Goal: Task Accomplishment & Management: Use online tool/utility

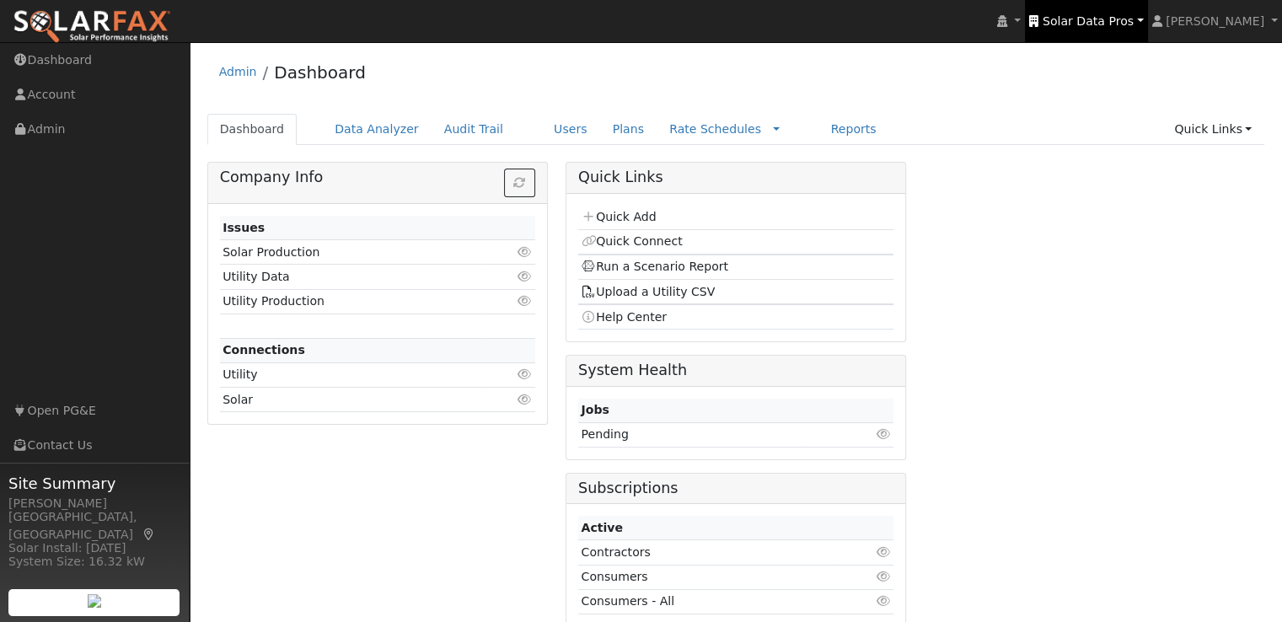
click at [1105, 18] on span "Solar Data Pros" at bounding box center [1088, 20] width 91 height 13
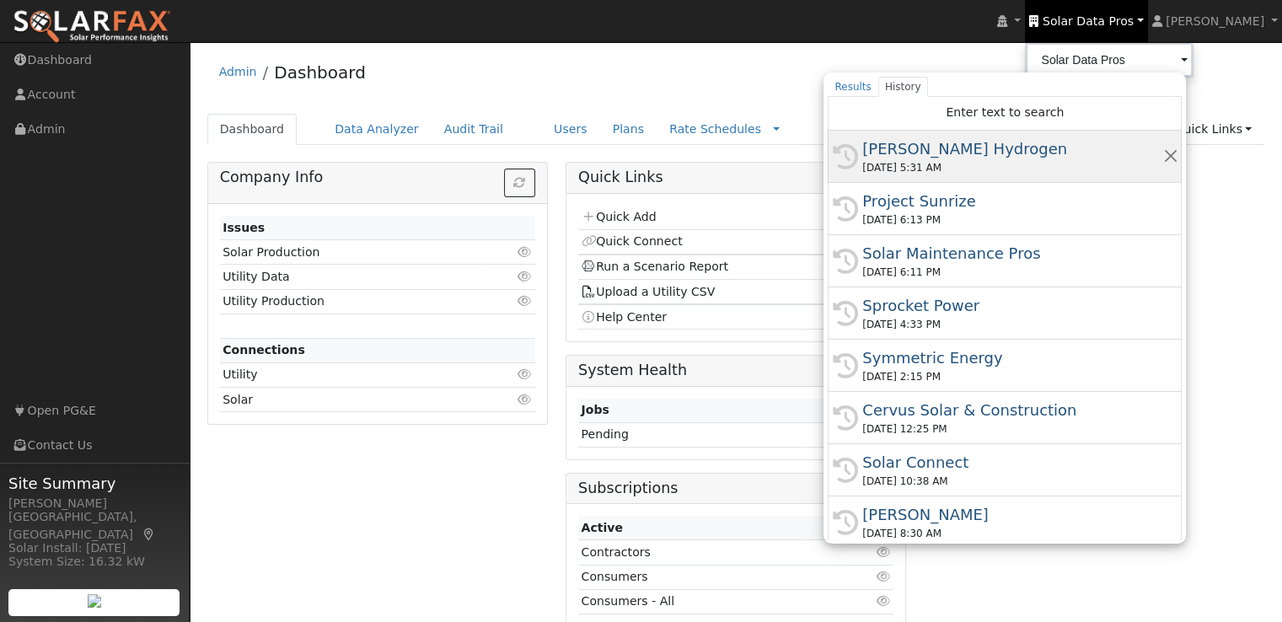
click at [975, 148] on div "[PERSON_NAME] Hydrogen" at bounding box center [1013, 148] width 300 height 23
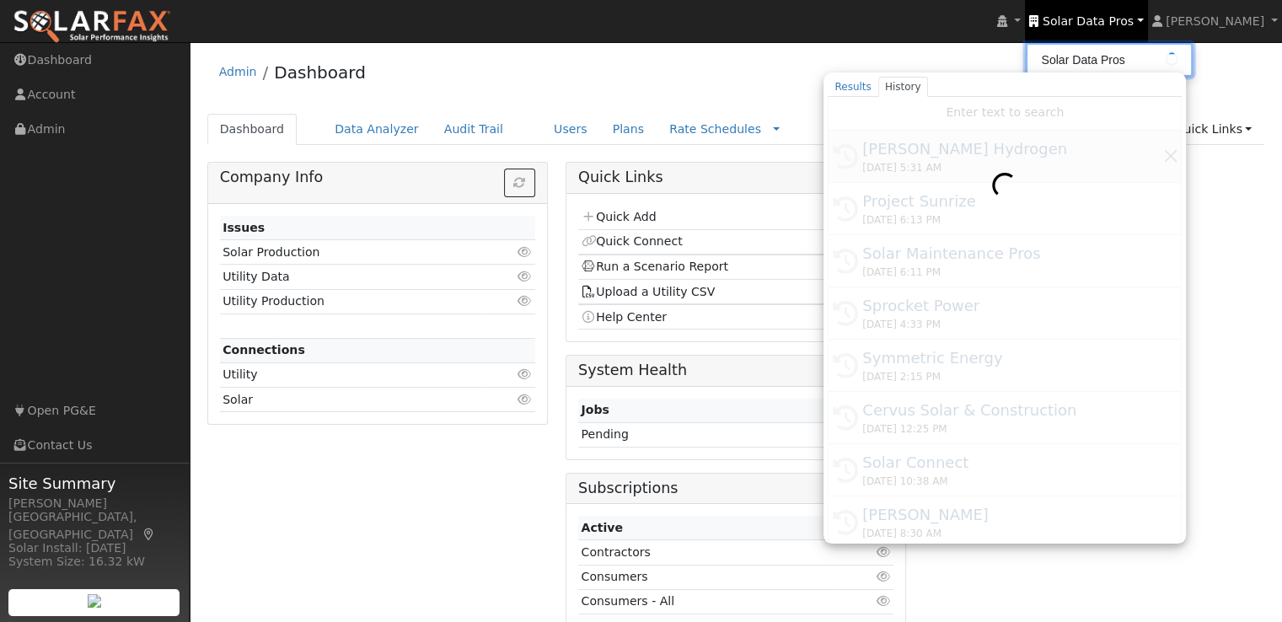
type input "[PERSON_NAME] Hydrogen"
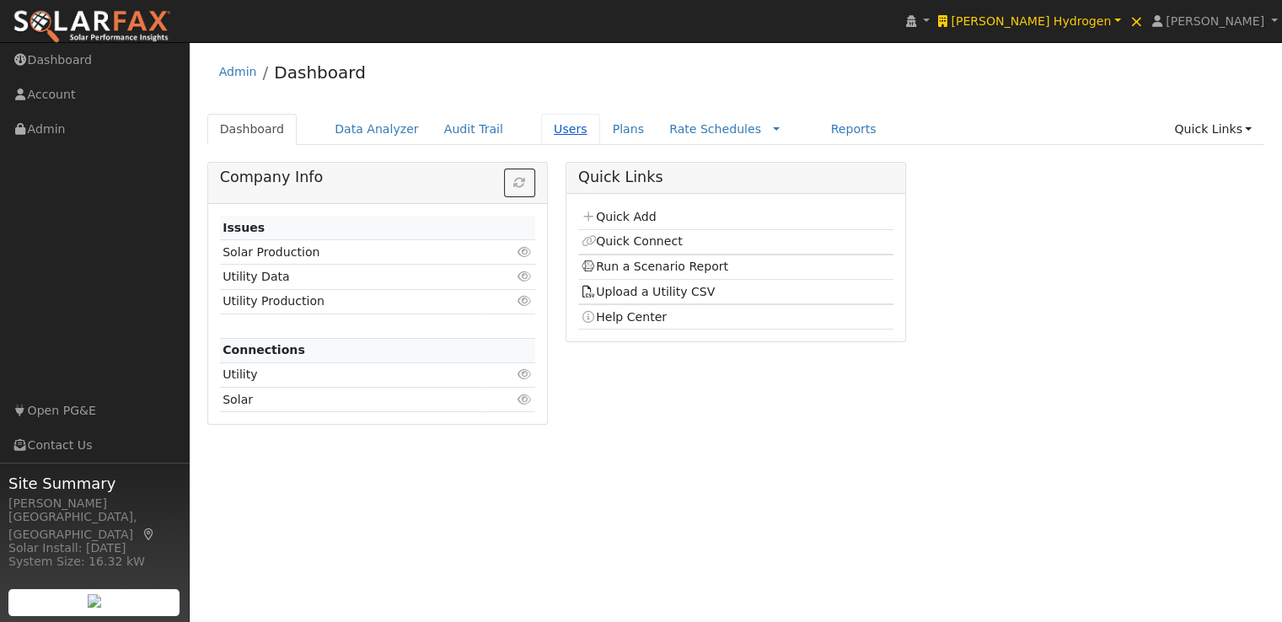
click at [541, 131] on link "Users" at bounding box center [570, 129] width 59 height 31
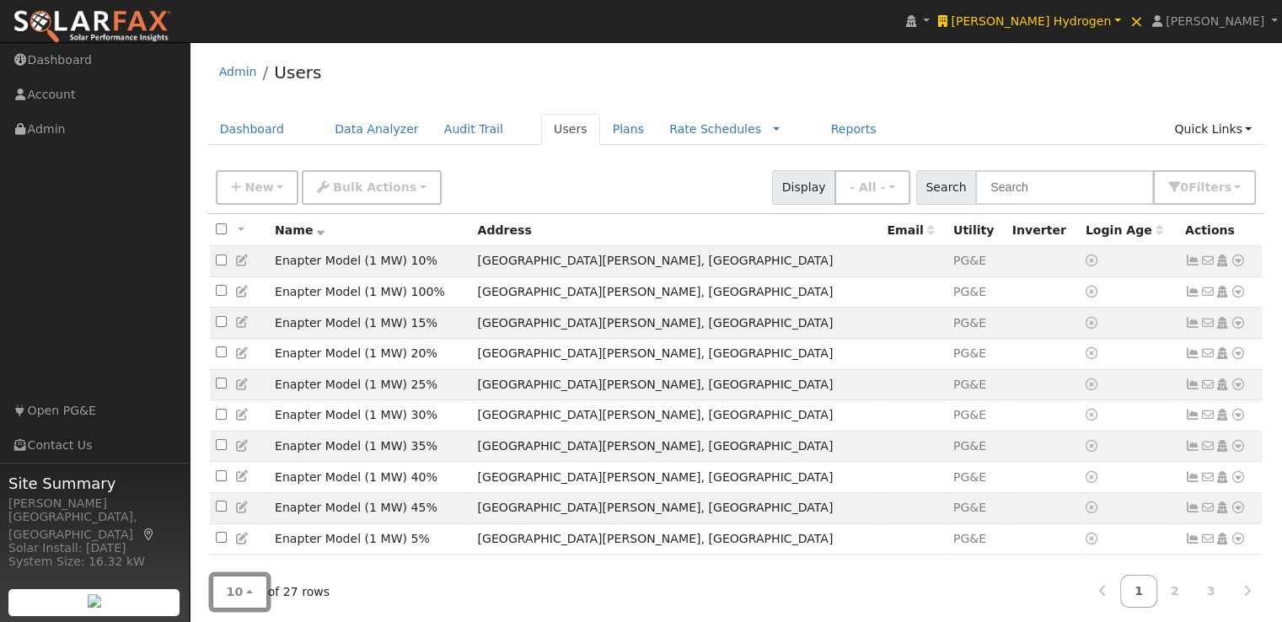
click at [237, 591] on span "10" at bounding box center [235, 591] width 17 height 13
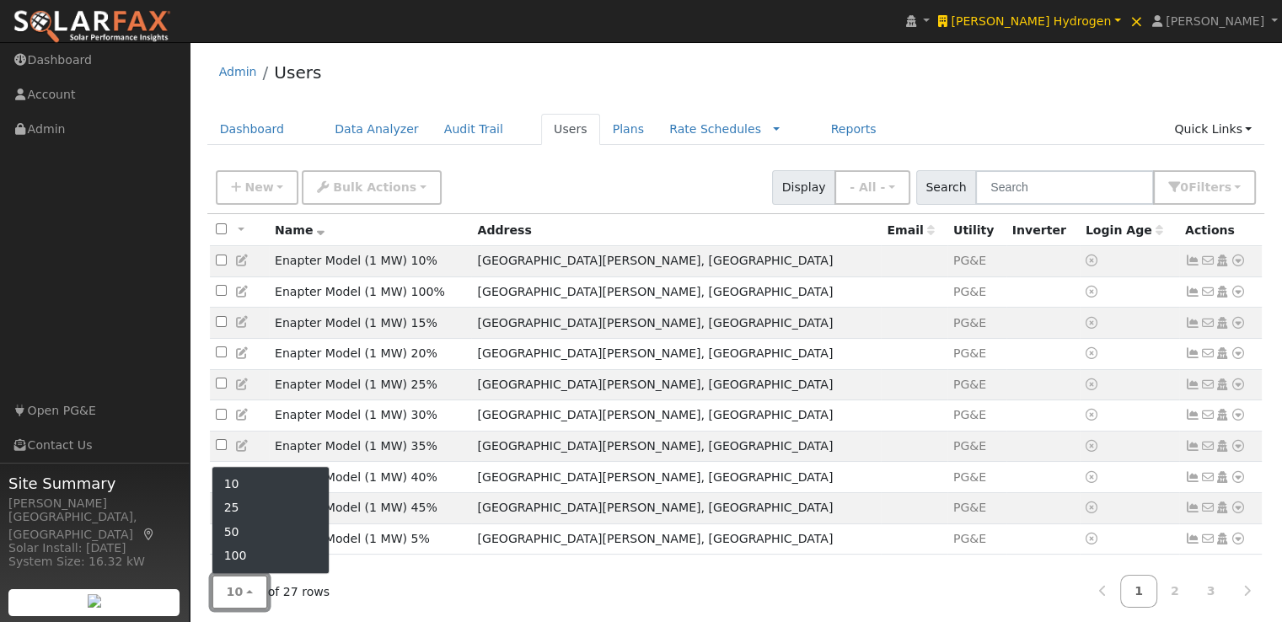
click at [237, 591] on span "10" at bounding box center [235, 591] width 17 height 13
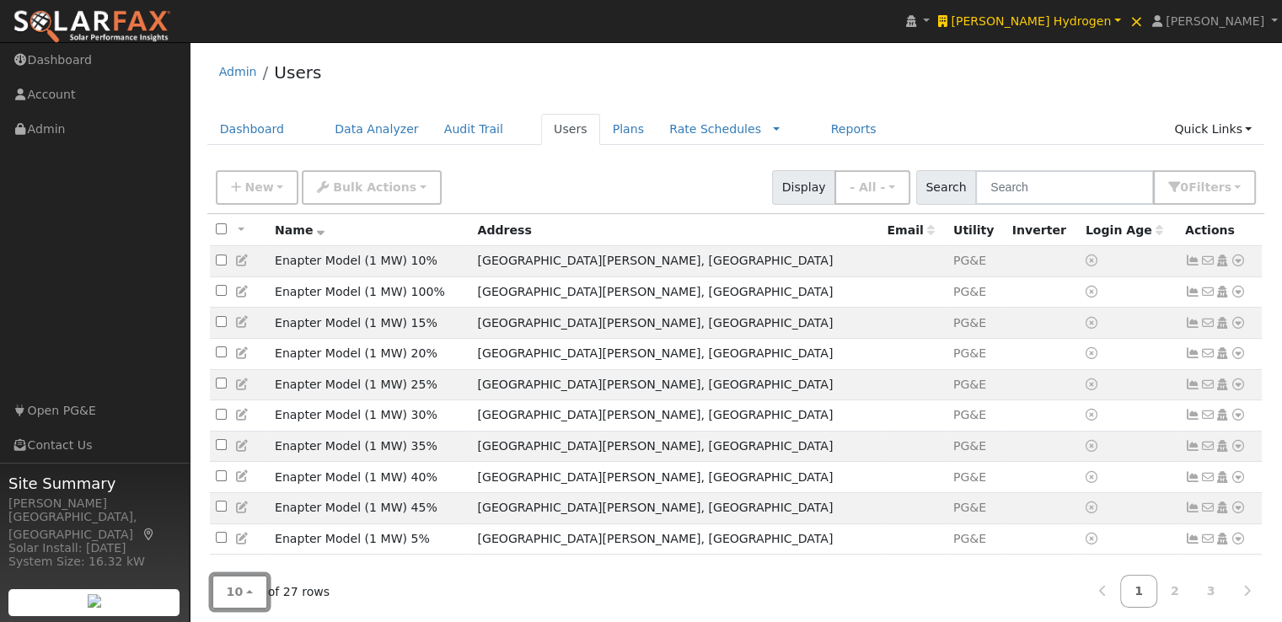
click at [237, 577] on button "10" at bounding box center [240, 592] width 56 height 35
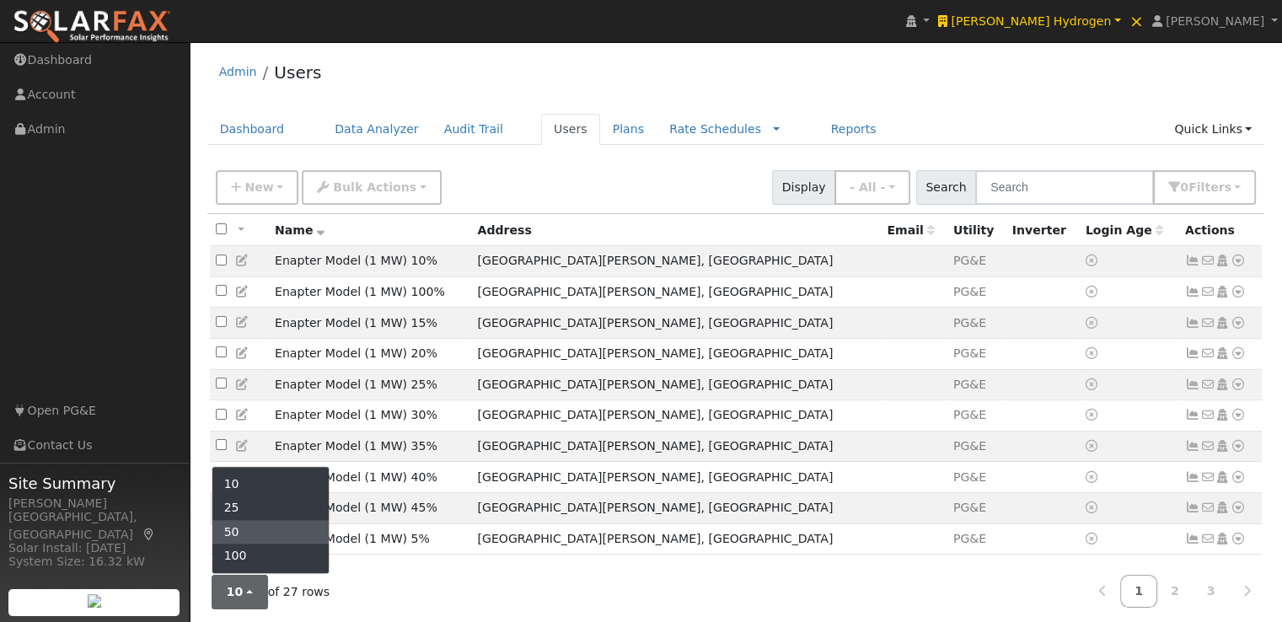
click at [245, 532] on link "50" at bounding box center [270, 532] width 117 height 24
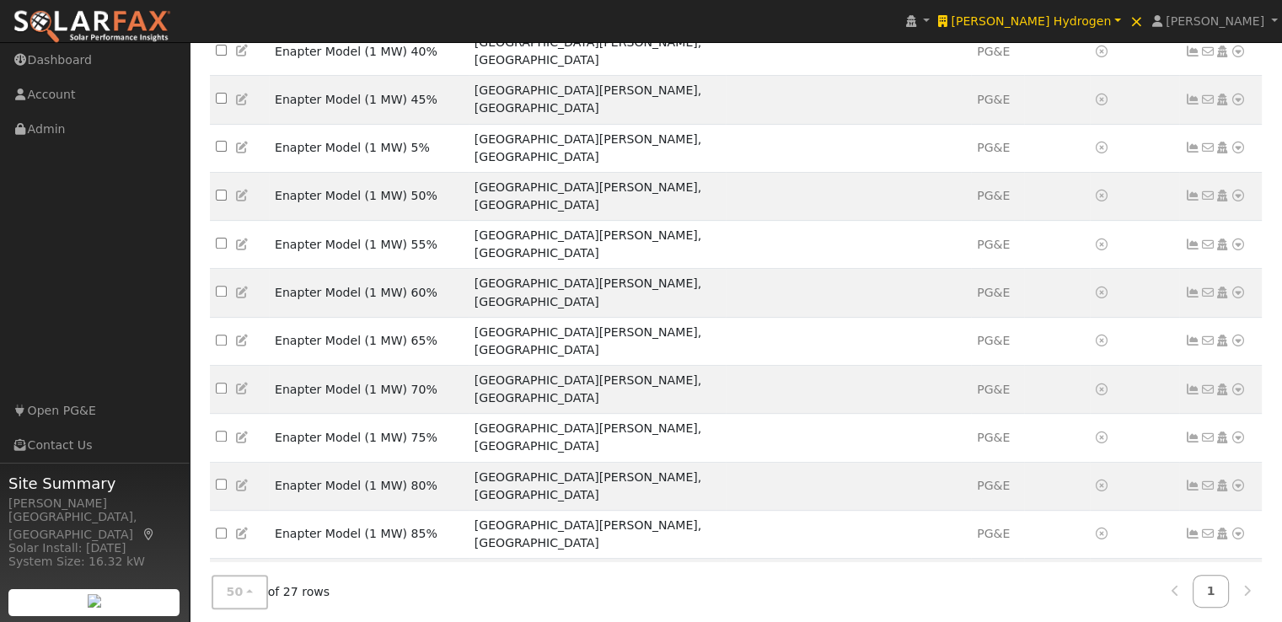
scroll to position [569, 0]
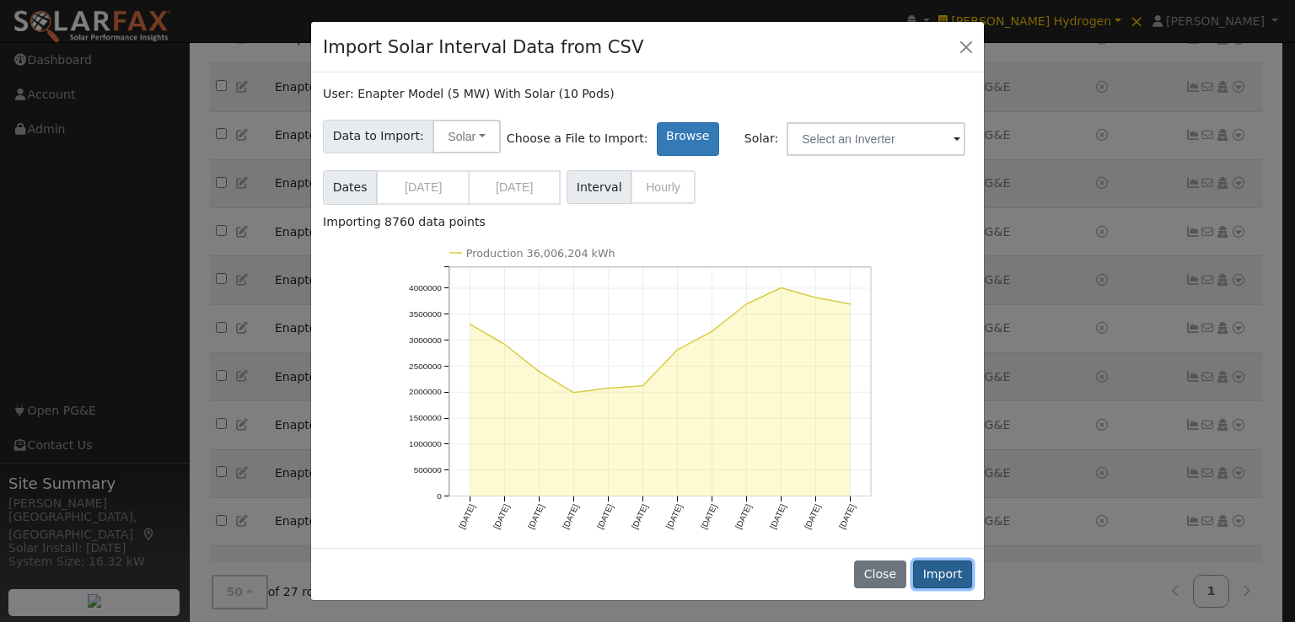
click at [945, 571] on button "Import" at bounding box center [942, 575] width 59 height 29
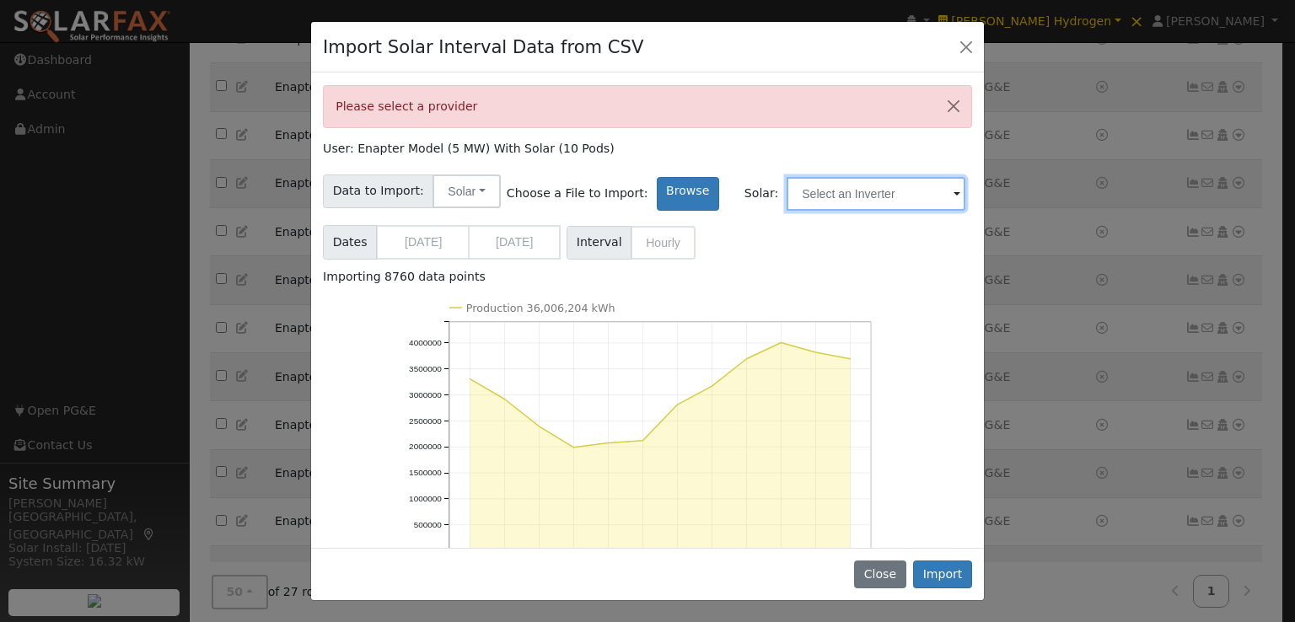
click at [873, 189] on input "text" at bounding box center [876, 194] width 179 height 34
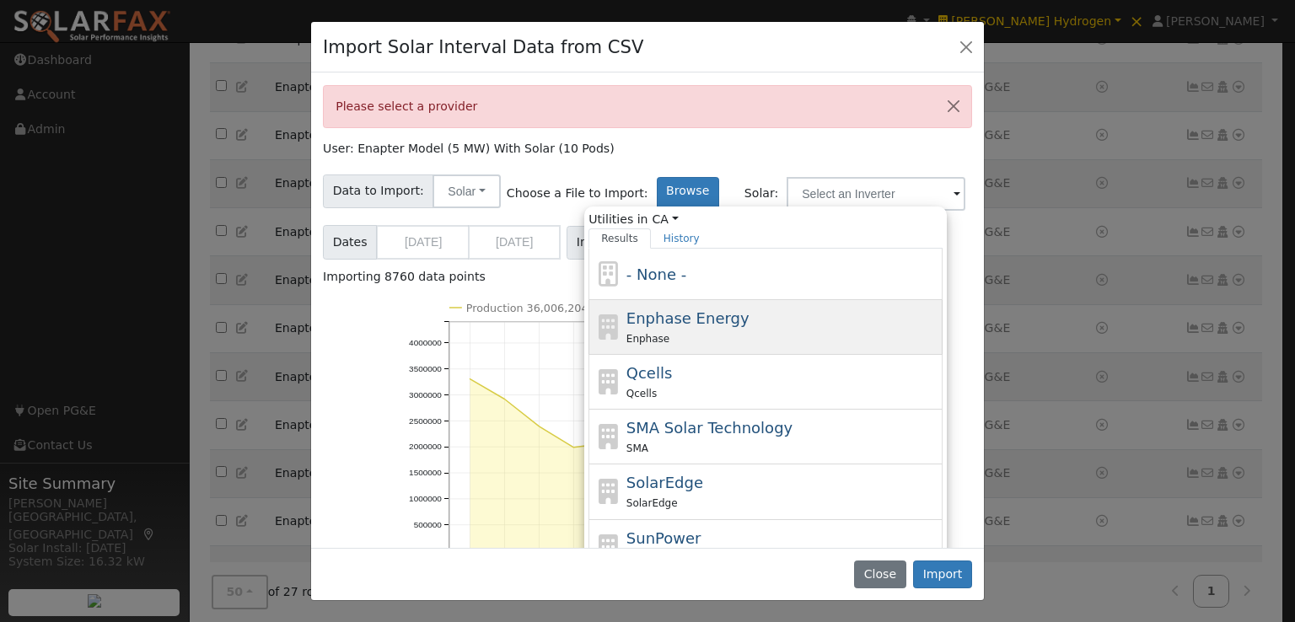
click at [650, 320] on span "Enphase Energy" at bounding box center [687, 318] width 123 height 18
type input "Enphase Energy"
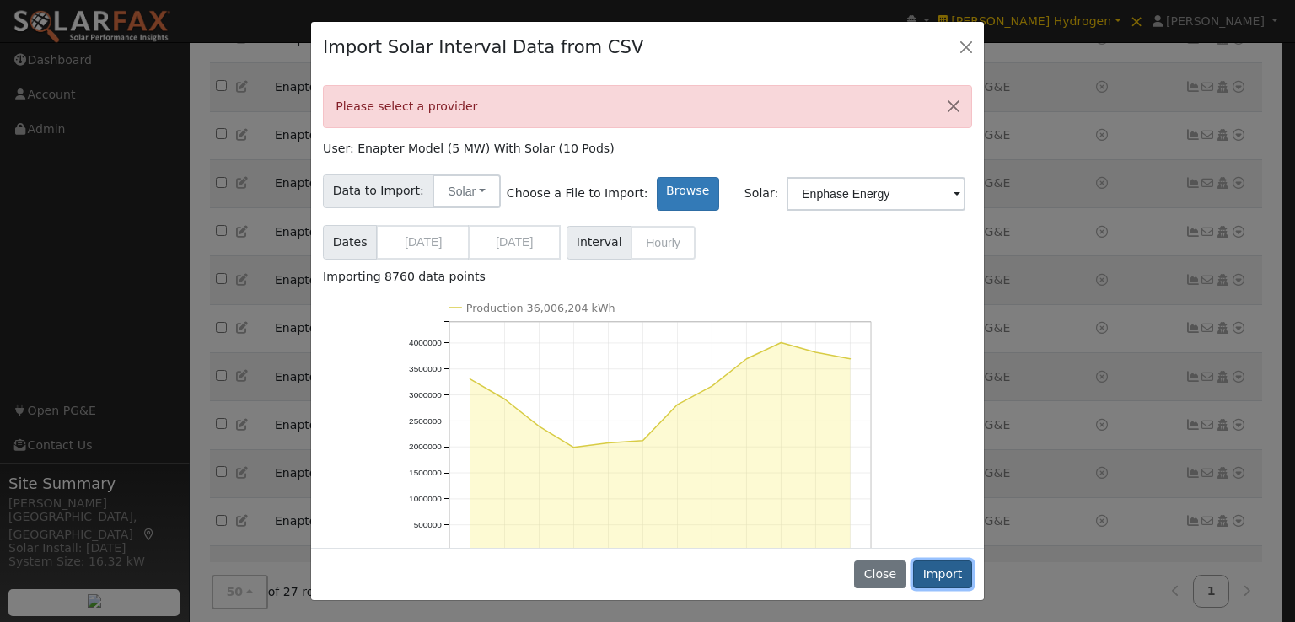
click at [941, 569] on button "Import" at bounding box center [942, 575] width 59 height 29
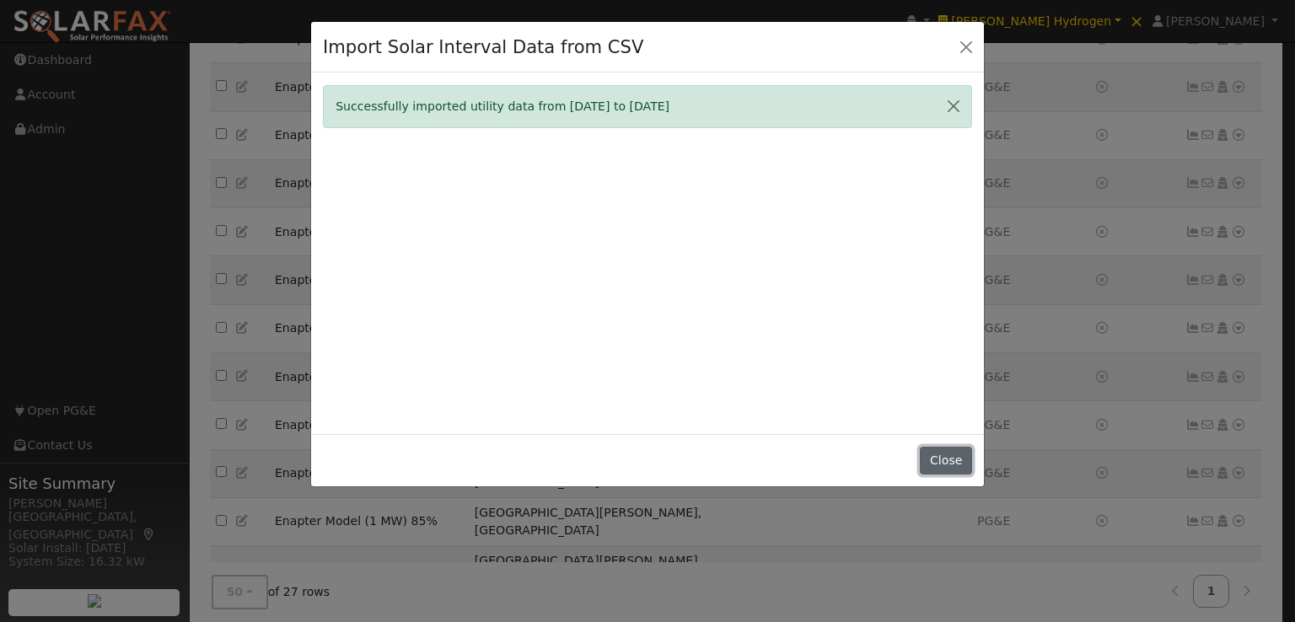
click at [950, 460] on button "Close" at bounding box center [945, 461] width 51 height 29
